Goal: Check status: Check status

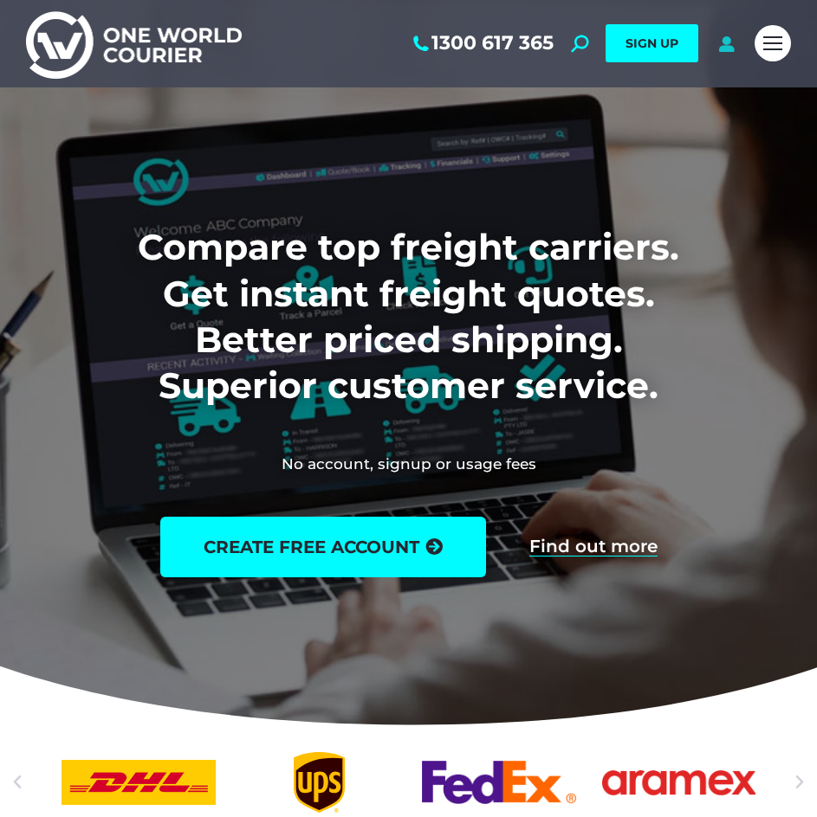
click at [727, 37] on icon at bounding box center [726, 43] width 22 height 17
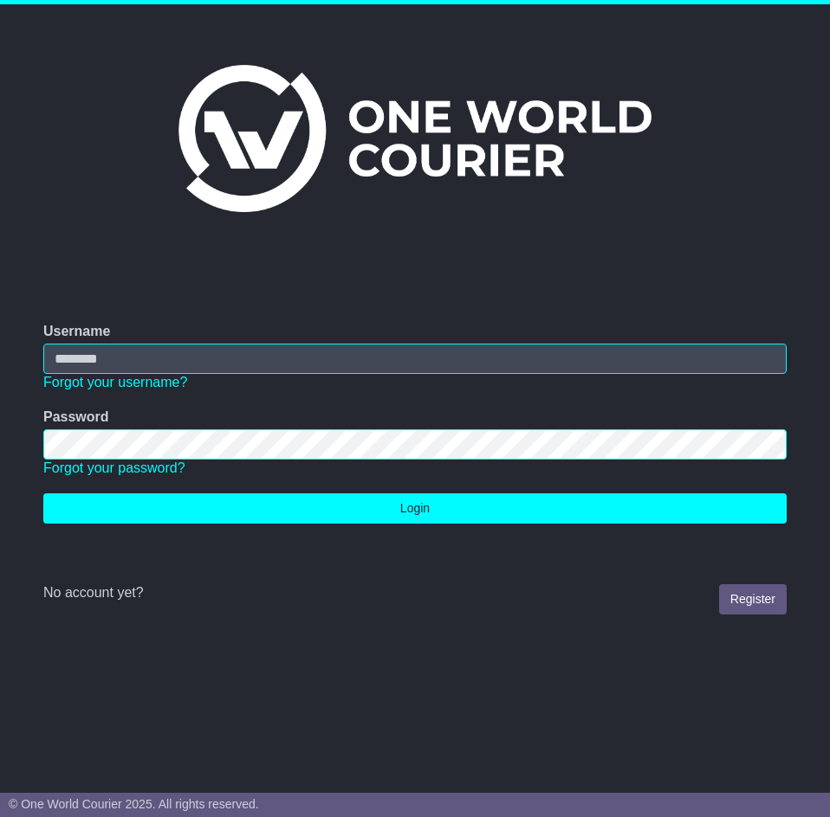
type input "**********"
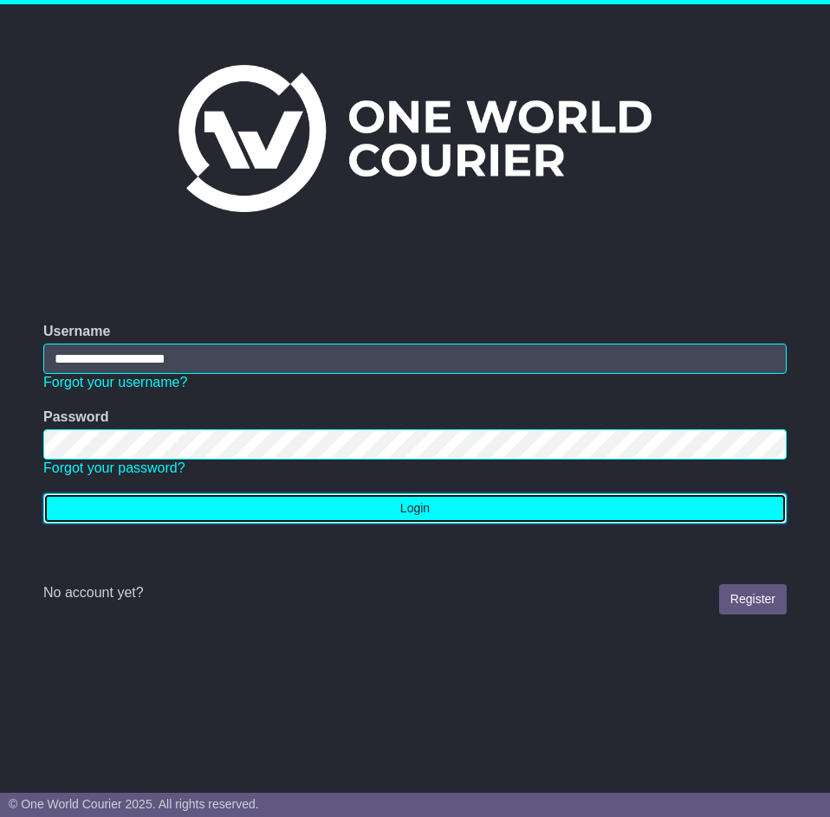
click at [481, 511] on button "Login" at bounding box center [414, 509] width 743 height 30
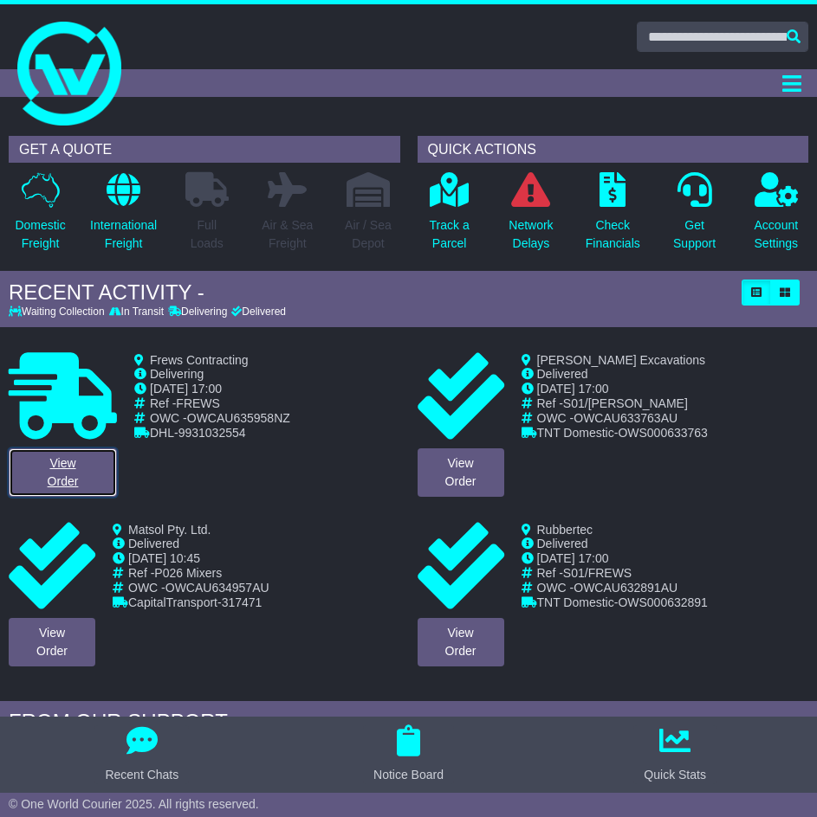
click at [62, 452] on link "View Order" at bounding box center [63, 473] width 108 height 48
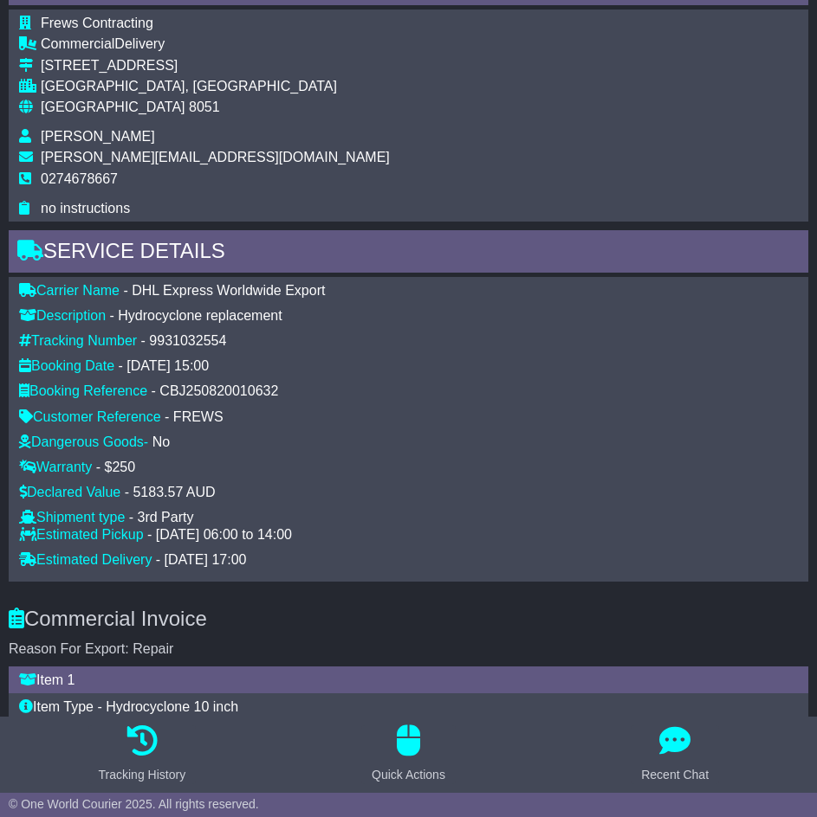
scroll to position [1039, 0]
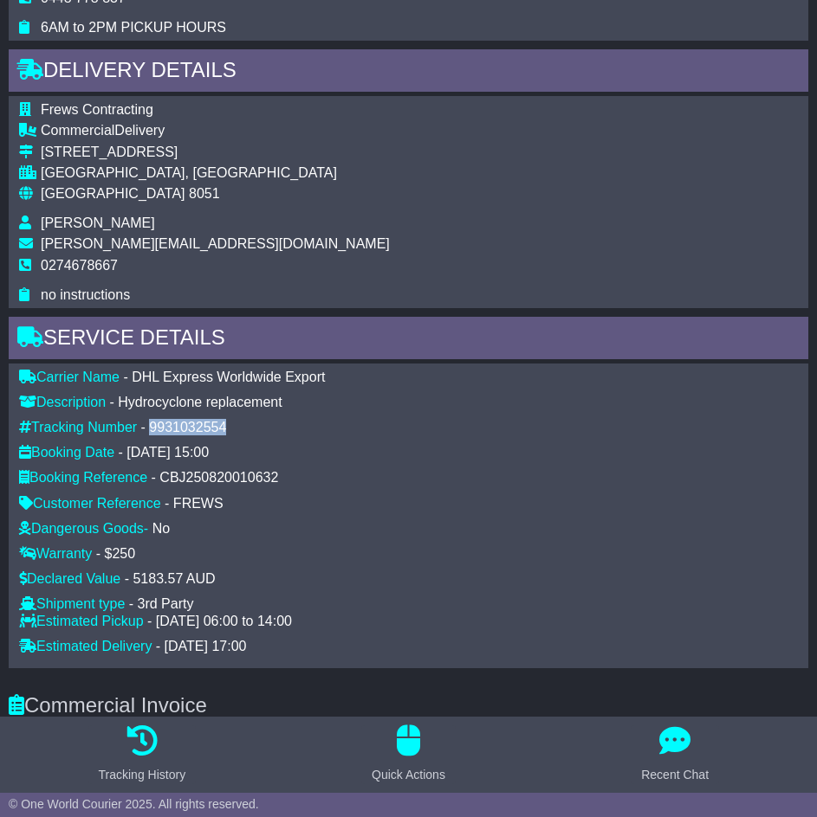
drag, startPoint x: 233, startPoint y: 423, endPoint x: 154, endPoint y: 428, distance: 78.9
click at [154, 428] on div "Tracking Number - 9931032554" at bounding box center [408, 427] width 796 height 16
